Goal: Information Seeking & Learning: Learn about a topic

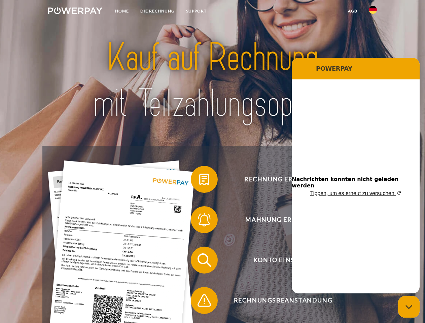
click at [75, 12] on img at bounding box center [75, 10] width 54 height 7
click at [373, 12] on img at bounding box center [373, 10] width 8 height 8
click at [353, 11] on link "agb" at bounding box center [353, 11] width 21 height 12
click at [199, 181] on span at bounding box center [195, 180] width 34 height 34
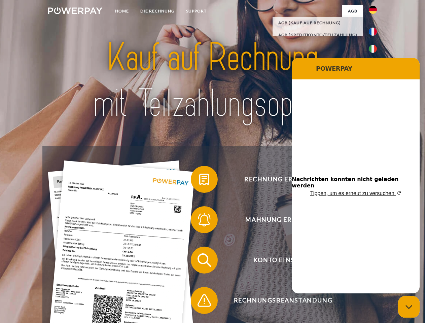
click at [199, 221] on span at bounding box center [195, 220] width 34 height 34
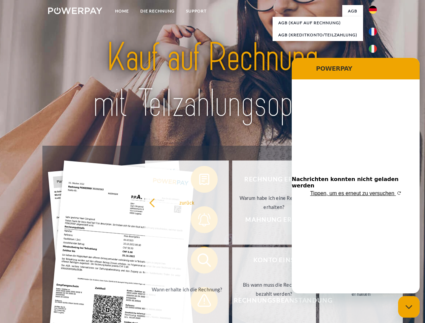
click at [232, 262] on link "Bis wann muss die Rechnung bezahlt werden?" at bounding box center [274, 290] width 84 height 84
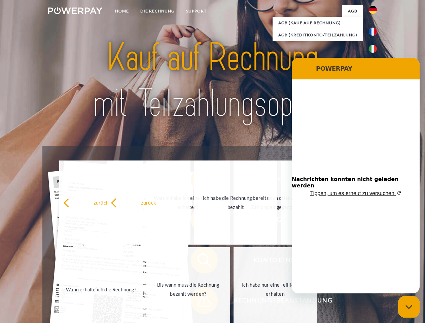
click at [199, 302] on div "zurück Warum habe ich eine Rechnung erhalten? Was habe ich noch offen, ist mein…" at bounding box center [189, 246] width 272 height 174
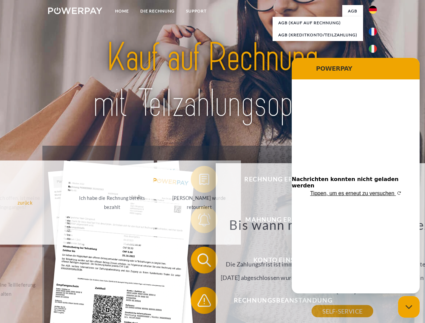
click at [409, 307] on icon "Messaging-Fenster schließen" at bounding box center [409, 307] width 7 height 4
